Goal: Transaction & Acquisition: Purchase product/service

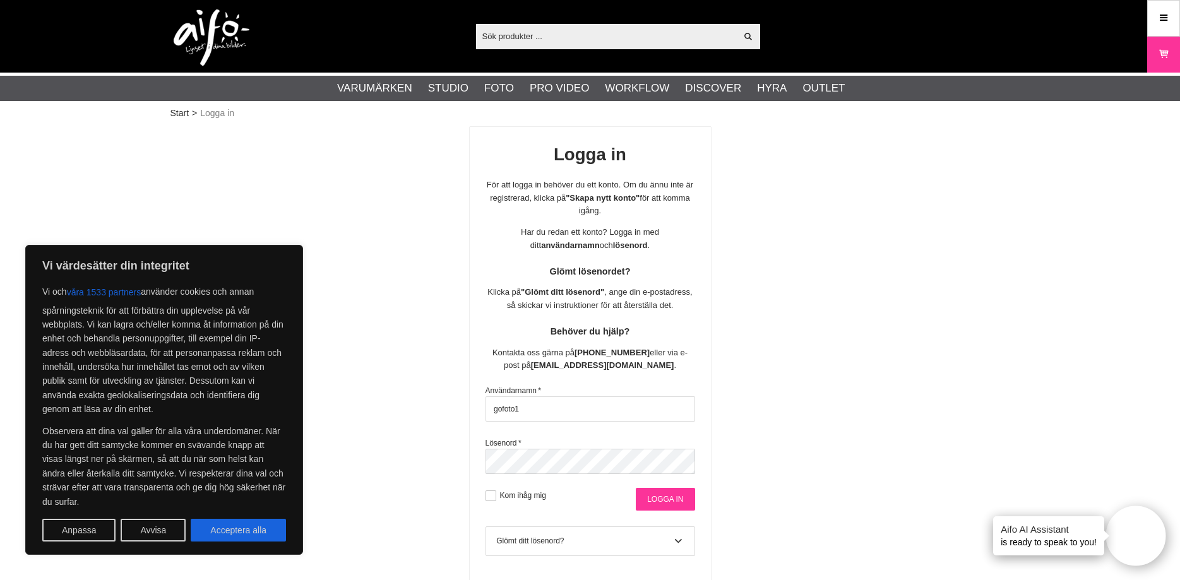
type input "gofoto1"
click at [672, 503] on input "Logga in" at bounding box center [665, 499] width 59 height 23
click at [226, 535] on button "Acceptera alla" at bounding box center [238, 530] width 95 height 23
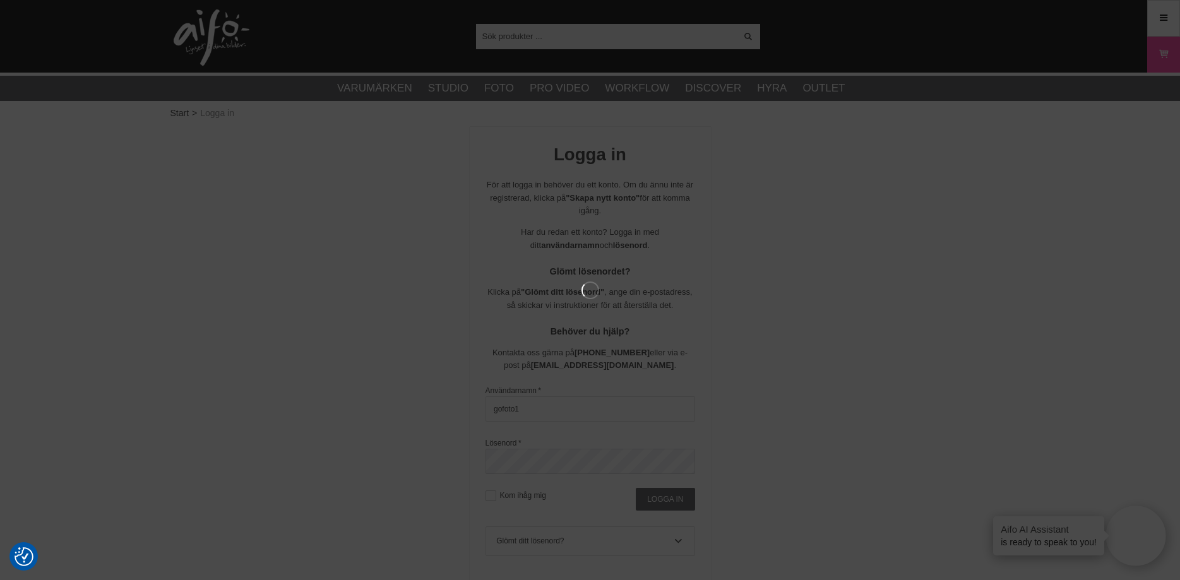
checkbox input "true"
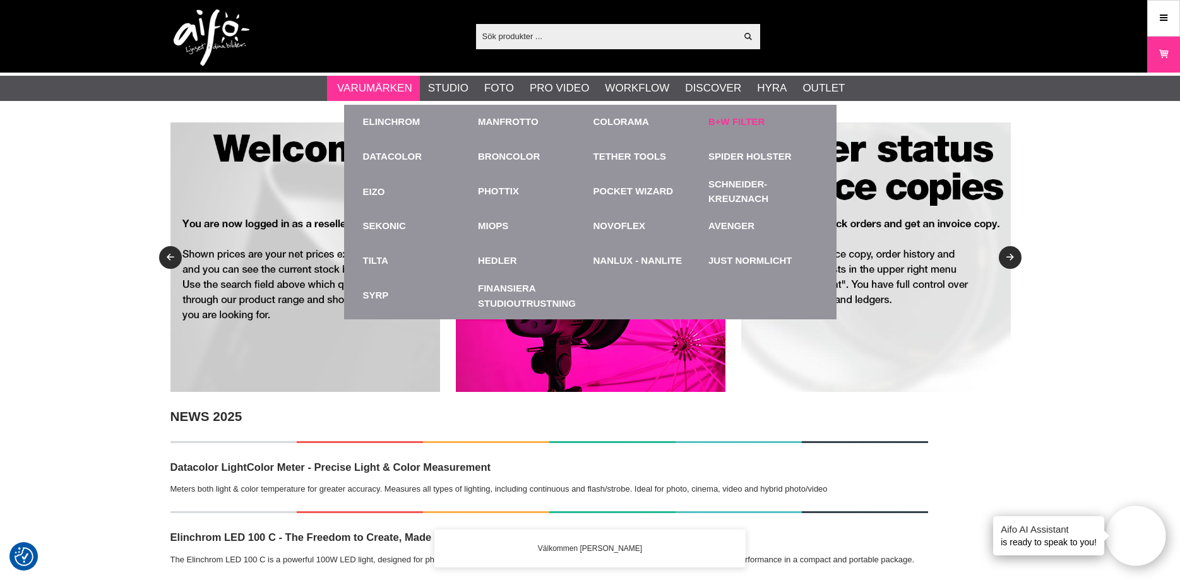
click at [754, 128] on link "B+W Filter" at bounding box center [736, 122] width 56 height 15
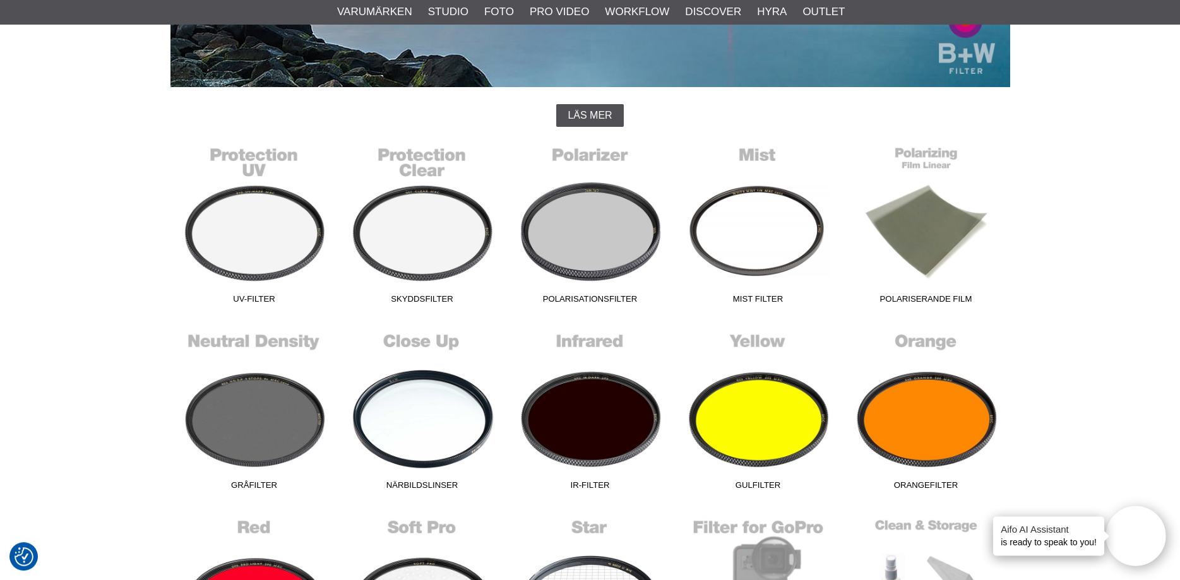
scroll to position [322, 0]
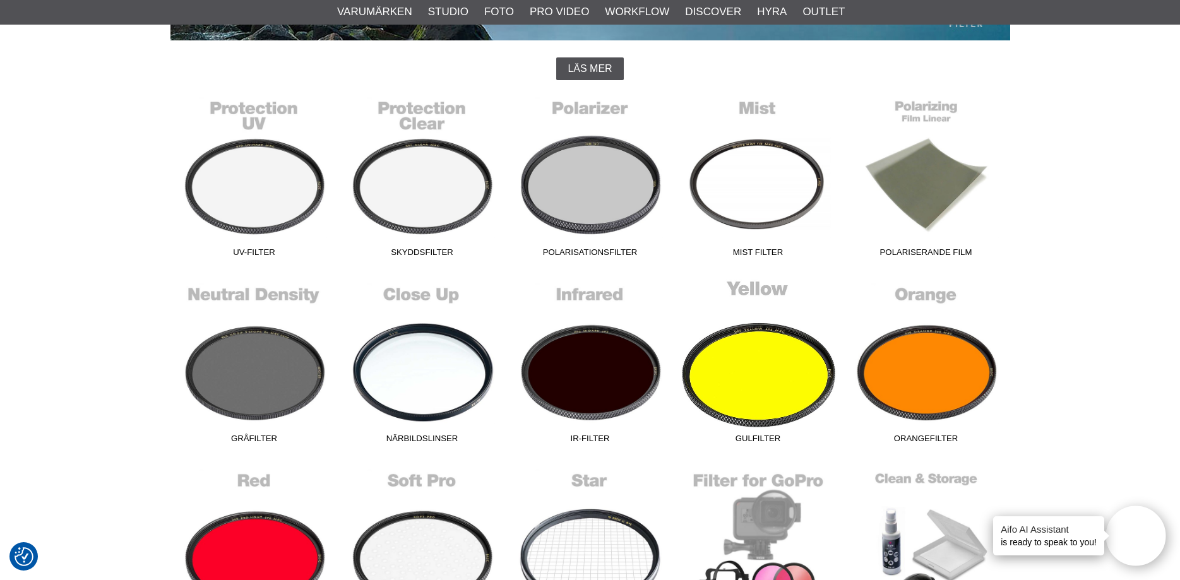
click at [749, 373] on link "Gulfilter" at bounding box center [758, 364] width 168 height 170
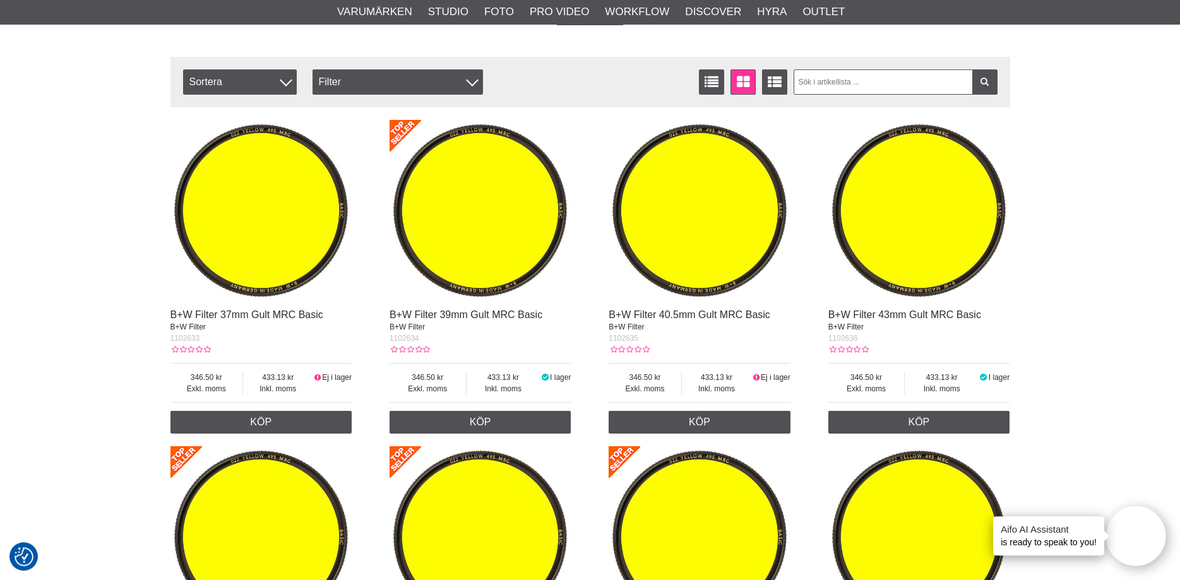
scroll to position [258, 0]
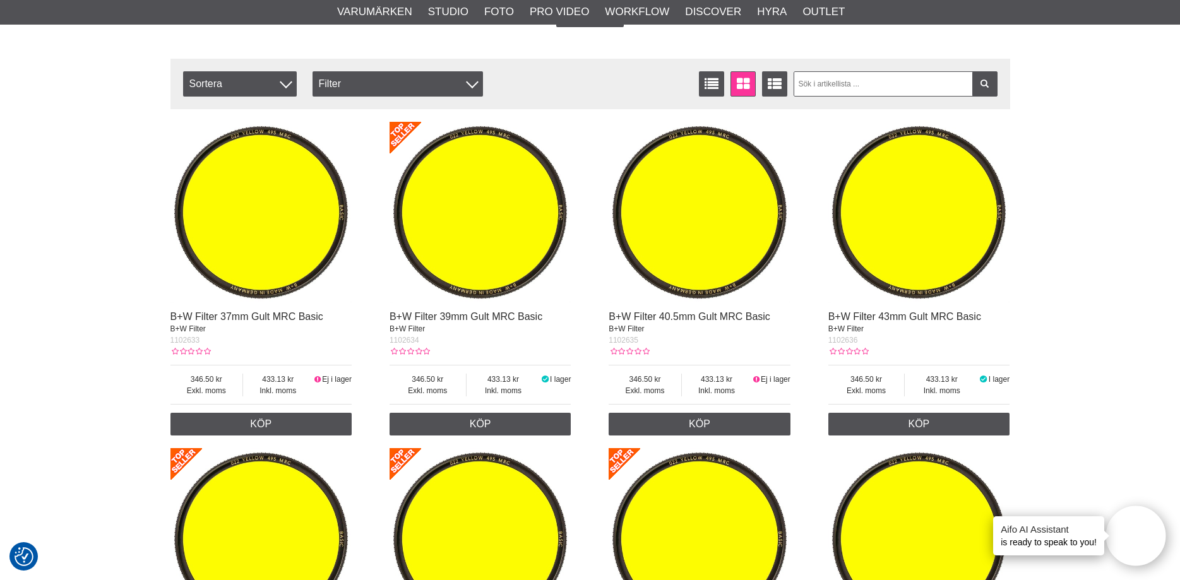
click at [478, 201] on img at bounding box center [480, 213] width 182 height 182
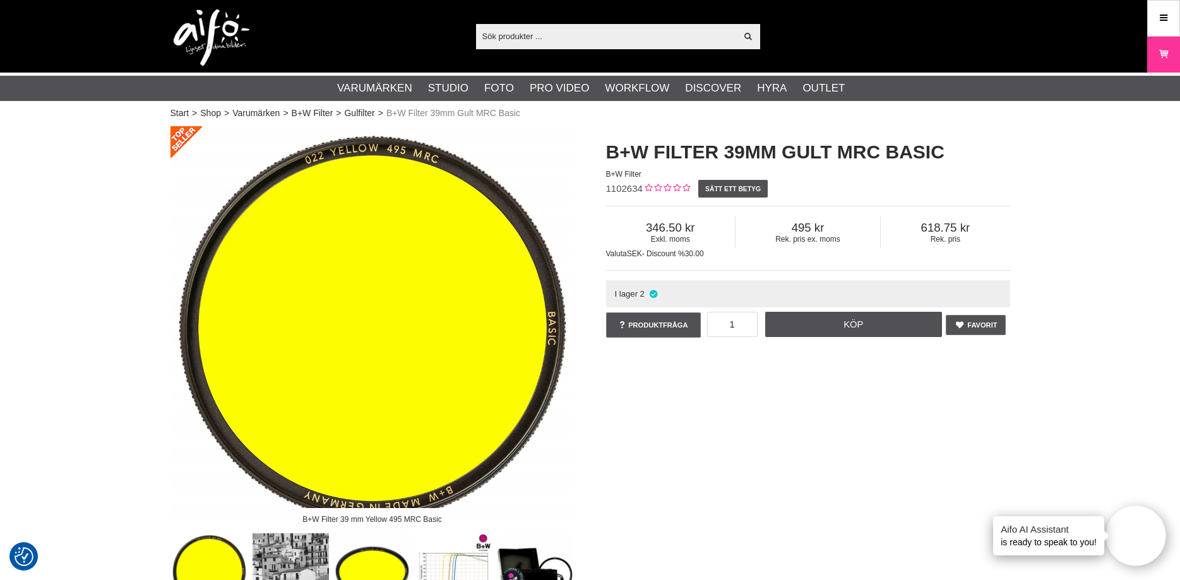
drag, startPoint x: 790, startPoint y: 222, endPoint x: 874, endPoint y: 240, distance: 85.8
click at [874, 240] on div "Rek. pris ex. moms 495" at bounding box center [807, 232] width 145 height 32
drag, startPoint x: 868, startPoint y: 242, endPoint x: 766, endPoint y: 225, distance: 104.4
click at [766, 225] on div "Rek. pris ex. moms 495" at bounding box center [807, 232] width 145 height 32
click at [766, 225] on span "495" at bounding box center [807, 228] width 145 height 14
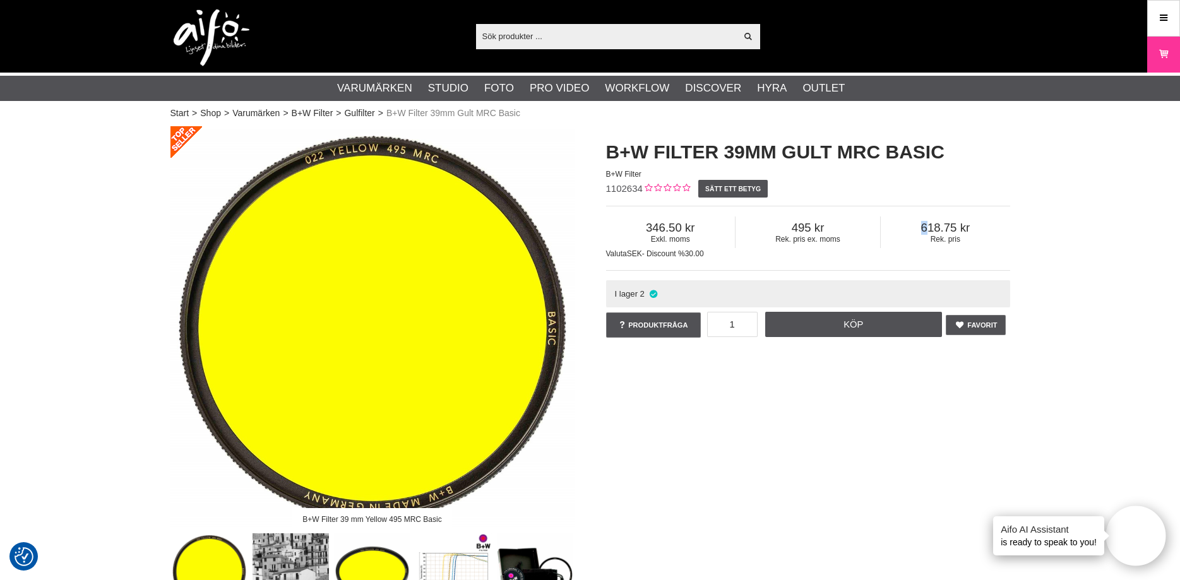
drag, startPoint x: 931, startPoint y: 228, endPoint x: 921, endPoint y: 228, distance: 9.5
click at [921, 228] on span "618.75" at bounding box center [944, 228] width 129 height 14
click at [605, 154] on div "B+W Filter 39mm Gult MRC Basic B+W Filter 1102634 Sätt ett betyg Exkl. moms 346…" at bounding box center [807, 239] width 435 height 227
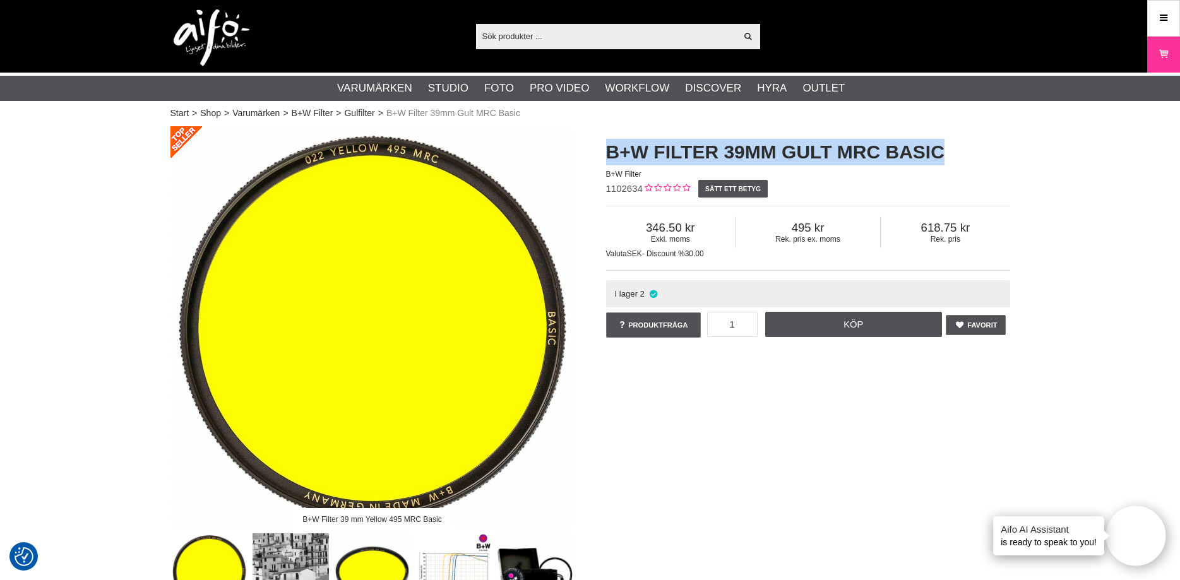
drag, startPoint x: 605, startPoint y: 154, endPoint x: 949, endPoint y: 157, distance: 343.4
click at [949, 157] on div "B+W Filter 39mm Gult MRC Basic B+W Filter 1102634 Sätt ett betyg Exkl. moms 346…" at bounding box center [807, 239] width 435 height 227
copy h1 "B+W Filter 39mm Gult MRC Basic"
